Goal: Transaction & Acquisition: Purchase product/service

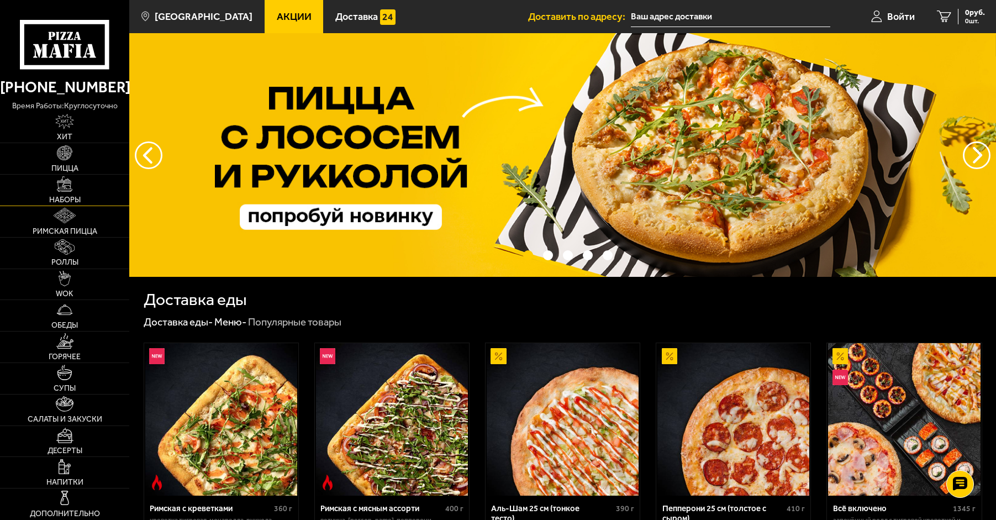
click at [72, 190] on img at bounding box center [64, 183] width 15 height 15
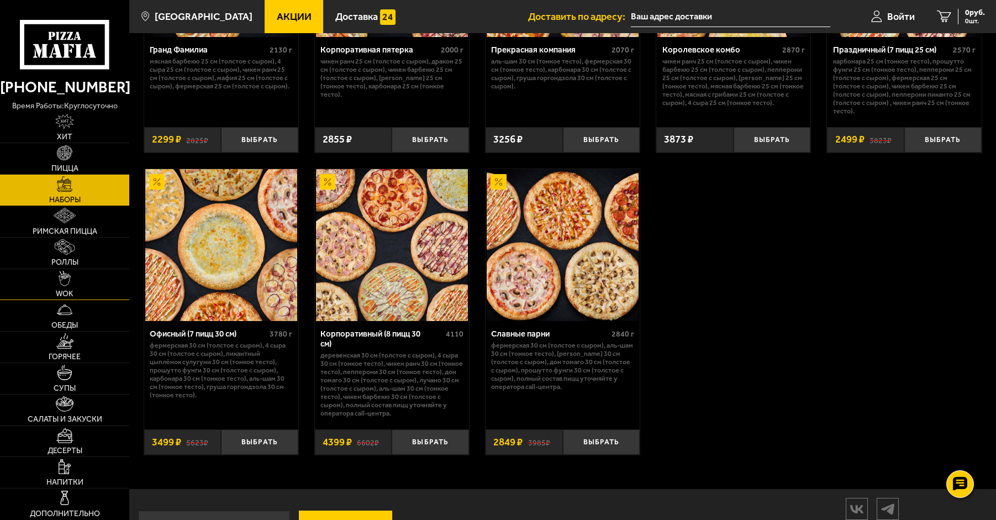
scroll to position [1547, 0]
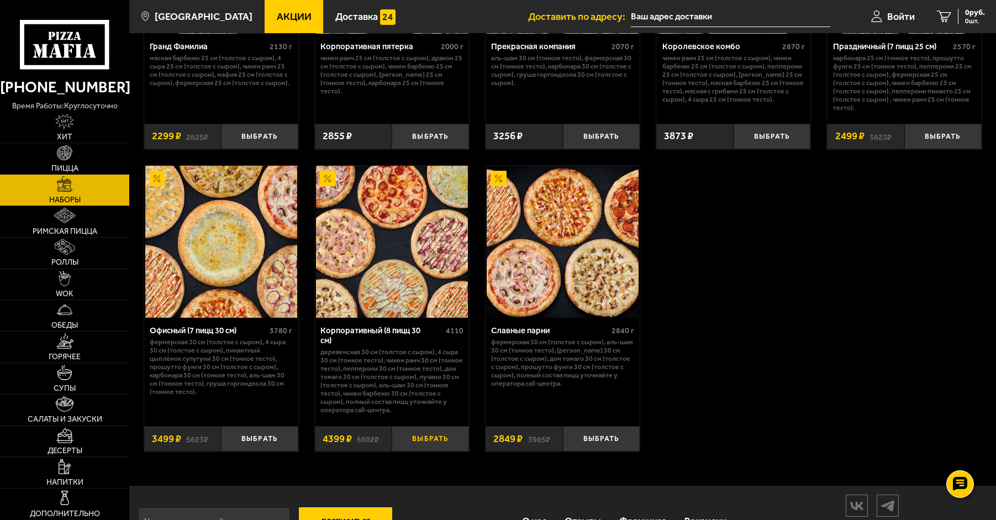
click at [427, 440] on button "Выбрать" at bounding box center [430, 438] width 77 height 25
click at [84, 248] on link "Роллы" at bounding box center [64, 253] width 129 height 31
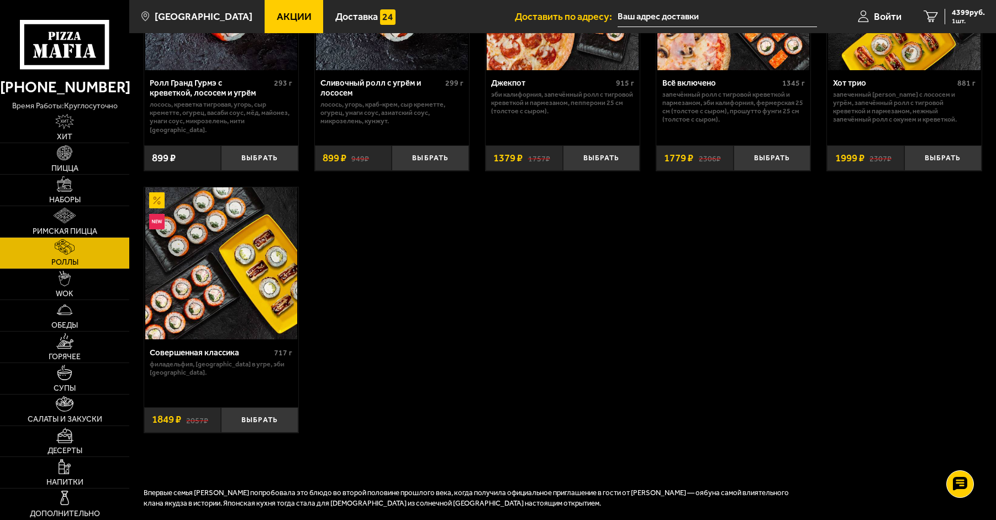
scroll to position [718, 0]
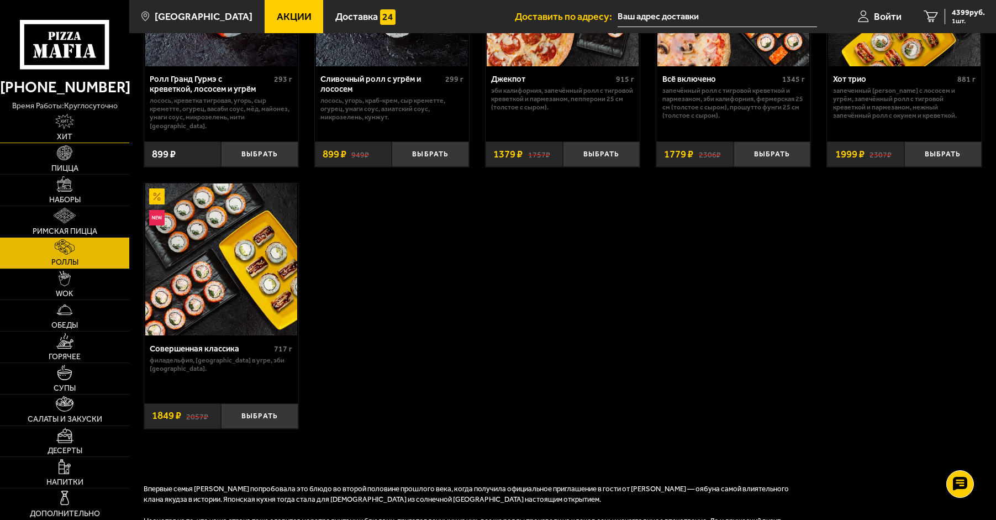
click at [61, 124] on img at bounding box center [64, 121] width 19 height 15
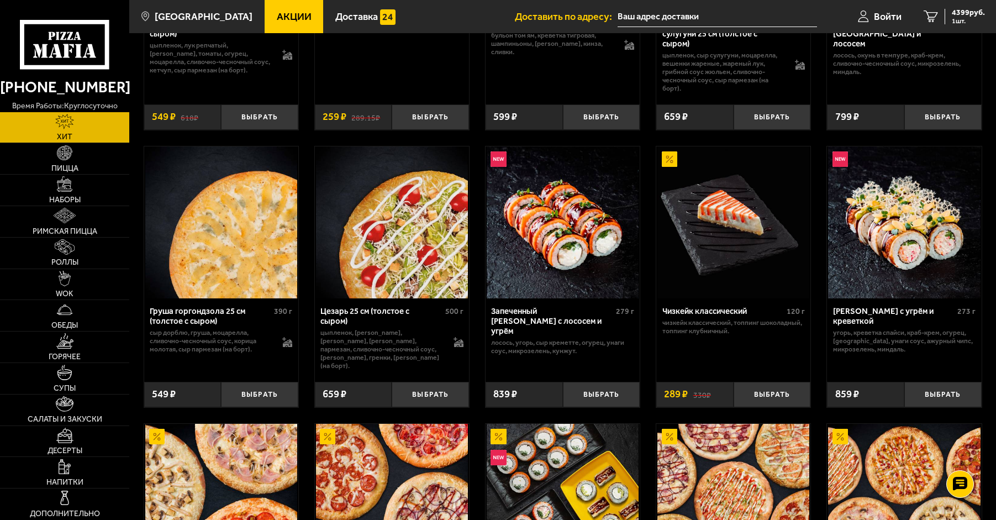
scroll to position [221, 0]
